Goal: Navigation & Orientation: Find specific page/section

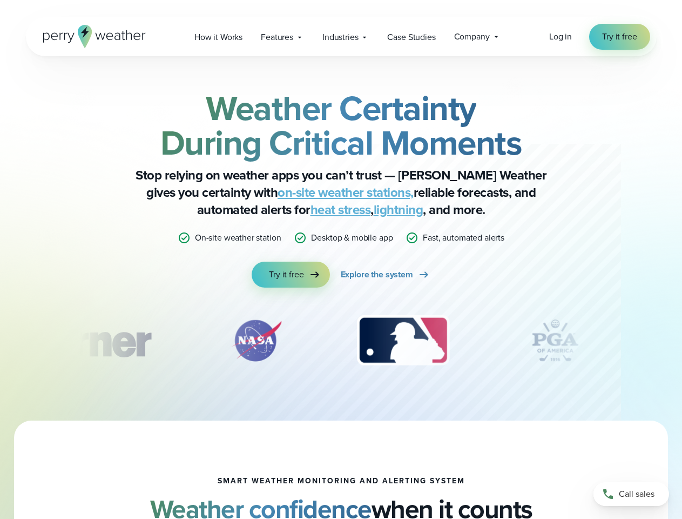
click at [341, 259] on div "Weather Certainty During Critical Moments Stop relying on weather apps you can’…" at bounding box center [341, 189] width 523 height 197
click at [341, 37] on span "Industries" at bounding box center [341, 37] width 36 height 13
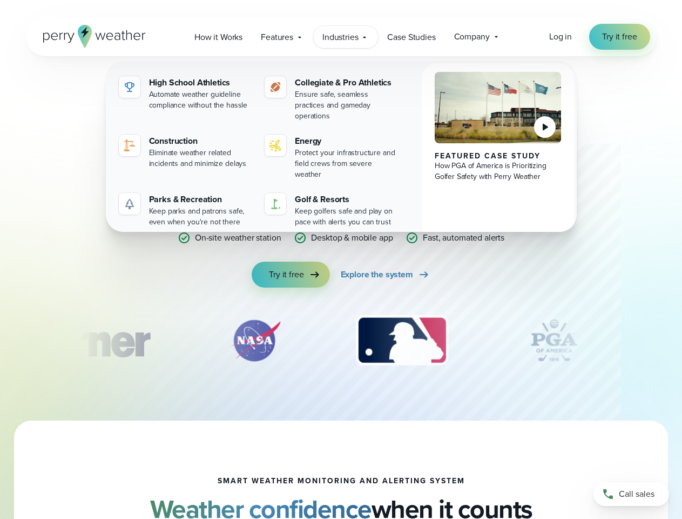
click at [341, 340] on div "slideshow" at bounding box center [341, 340] width 523 height 54
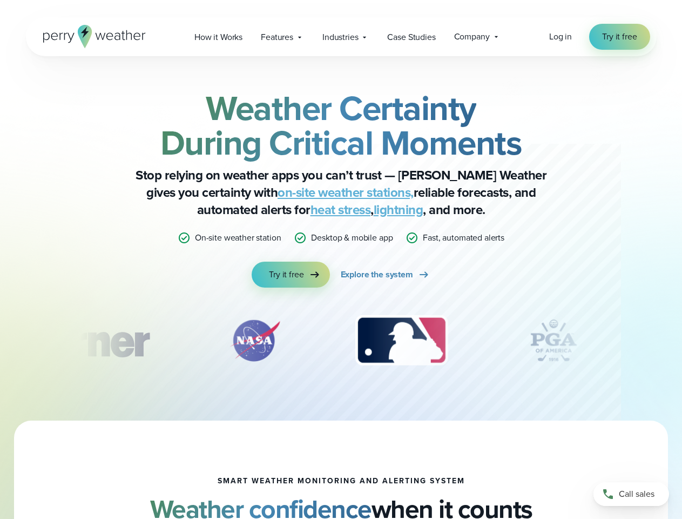
click at [0, 340] on div "Weather Certainty During Critical Moments Stop relying on weather apps you can’…" at bounding box center [341, 238] width 682 height 364
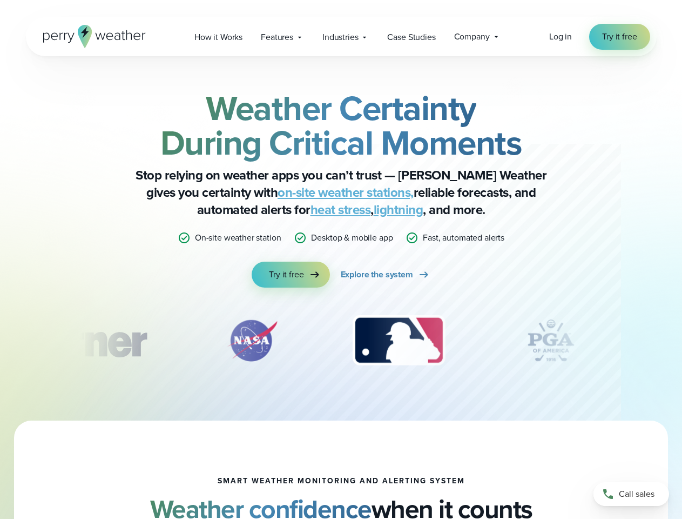
click at [0, 340] on div "Weather Certainty During Critical Moments Stop relying on weather apps you can’…" at bounding box center [341, 238] width 682 height 364
